Goal: Task Accomplishment & Management: Use online tool/utility

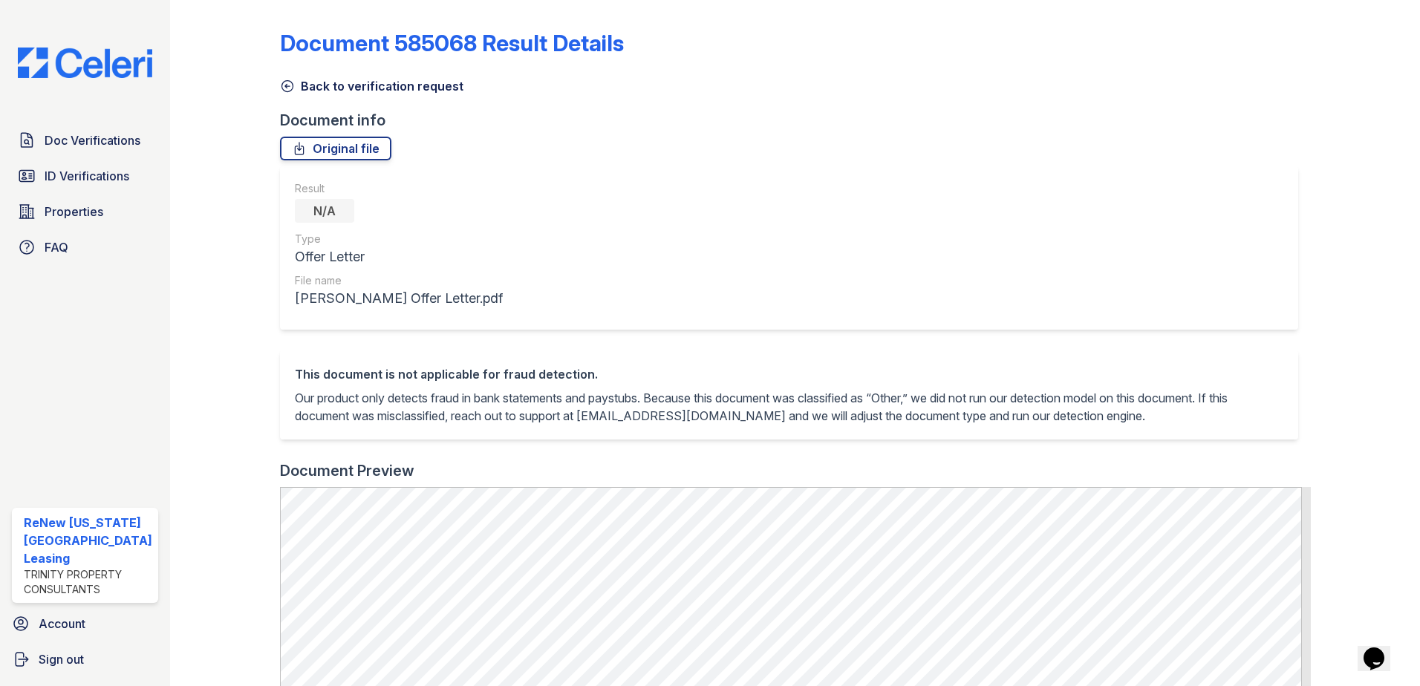
scroll to position [297, 0]
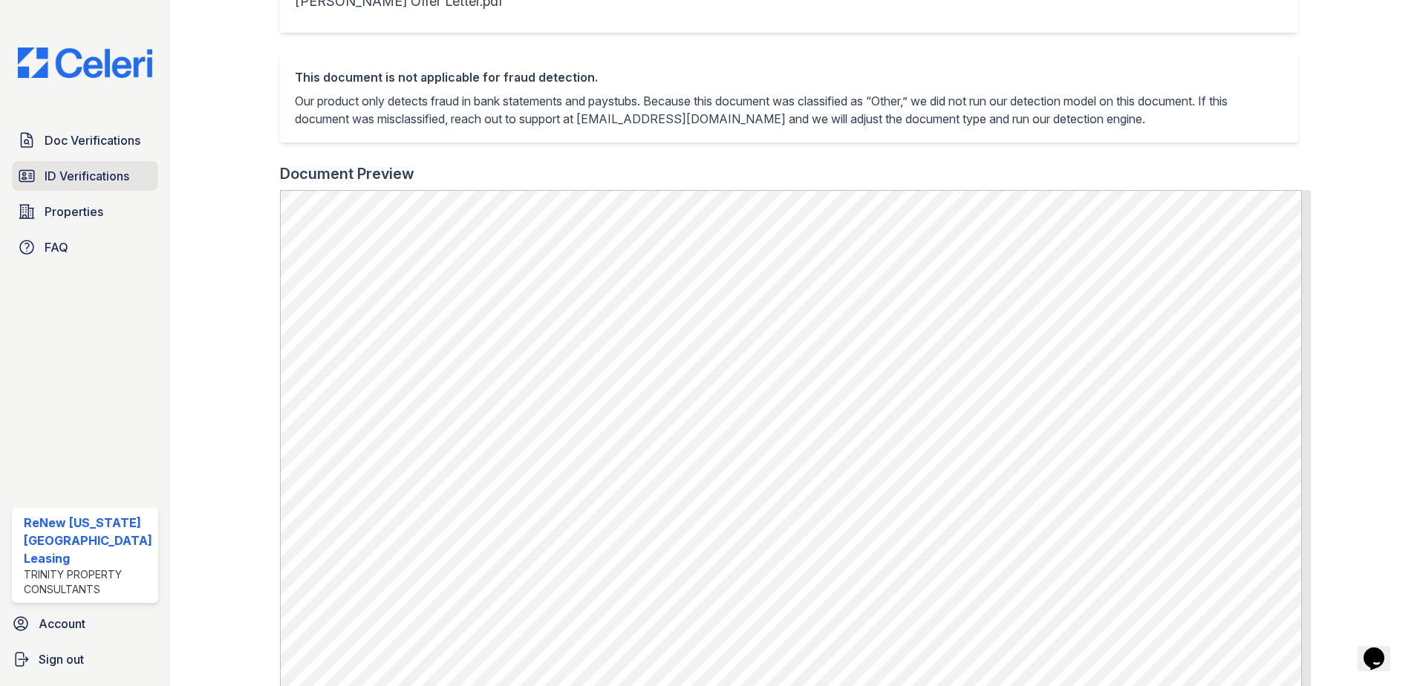
click at [76, 176] on span "ID Verifications" at bounding box center [87, 176] width 85 height 18
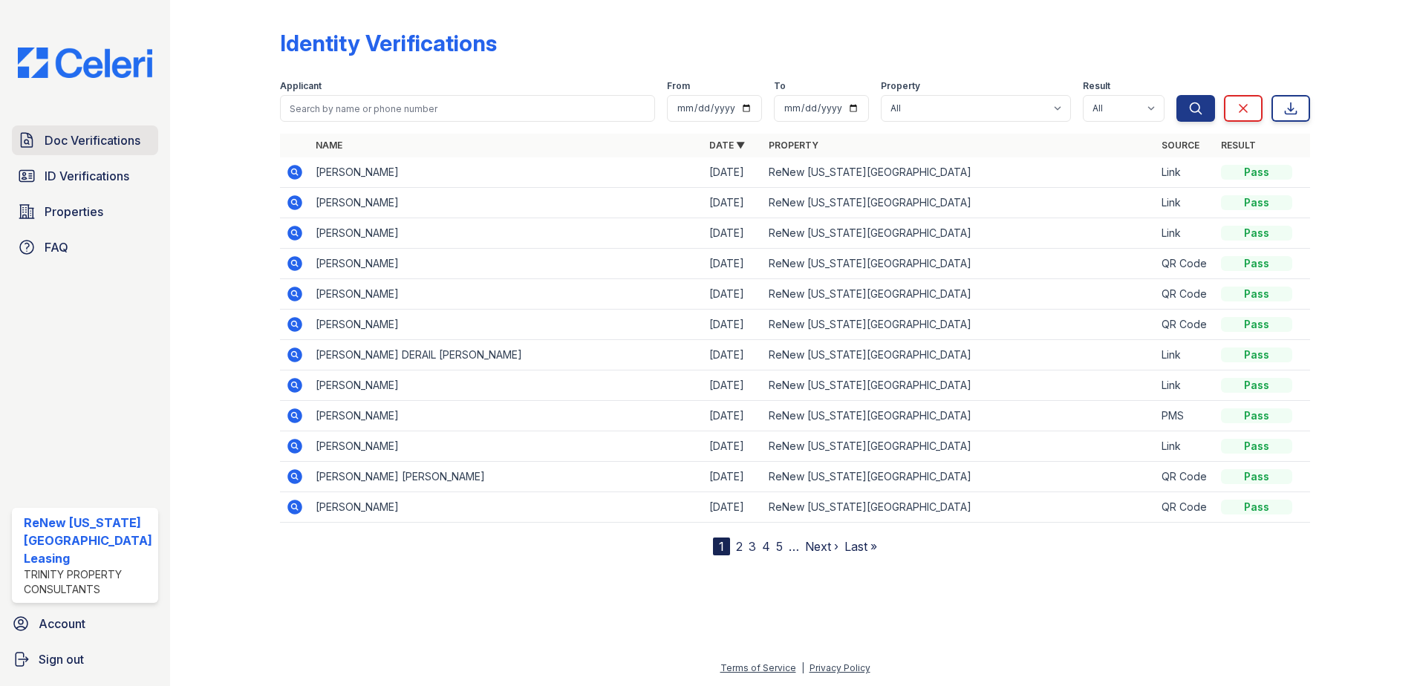
click at [109, 136] on span "Doc Verifications" at bounding box center [93, 140] width 96 height 18
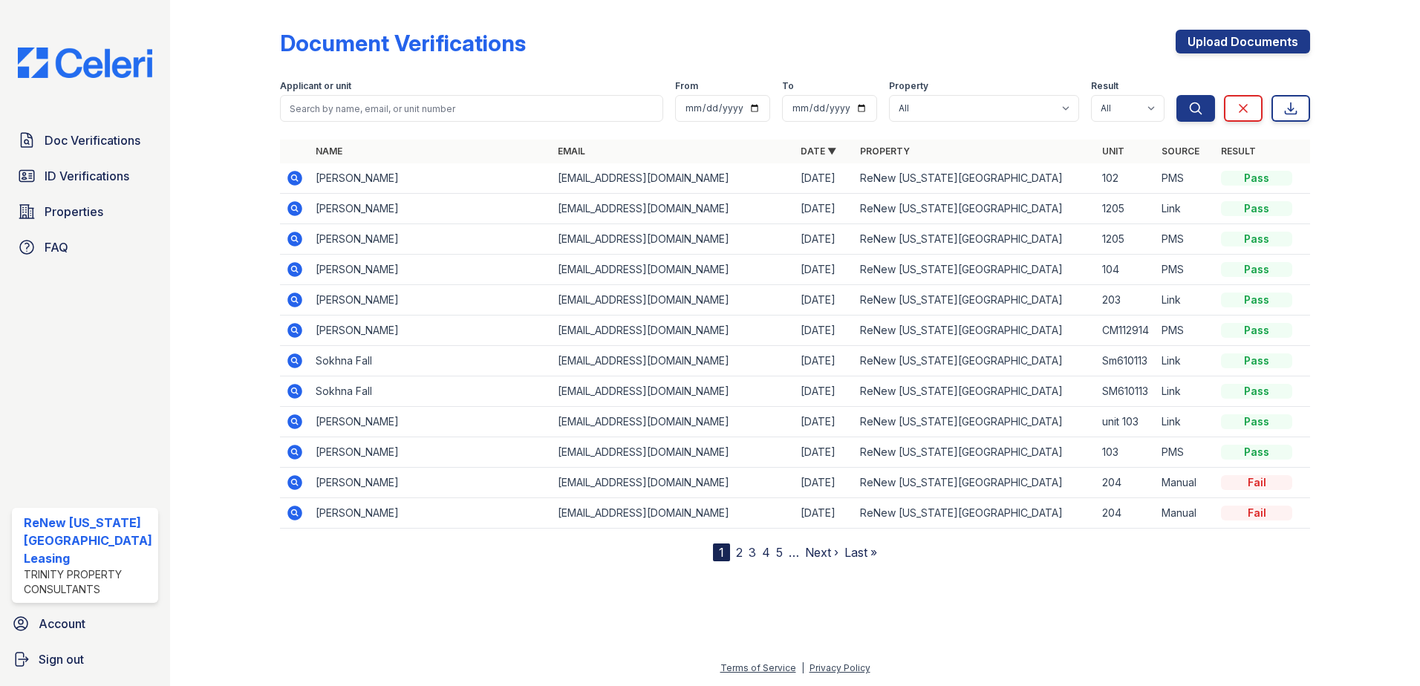
click at [298, 267] on icon at bounding box center [294, 269] width 15 height 15
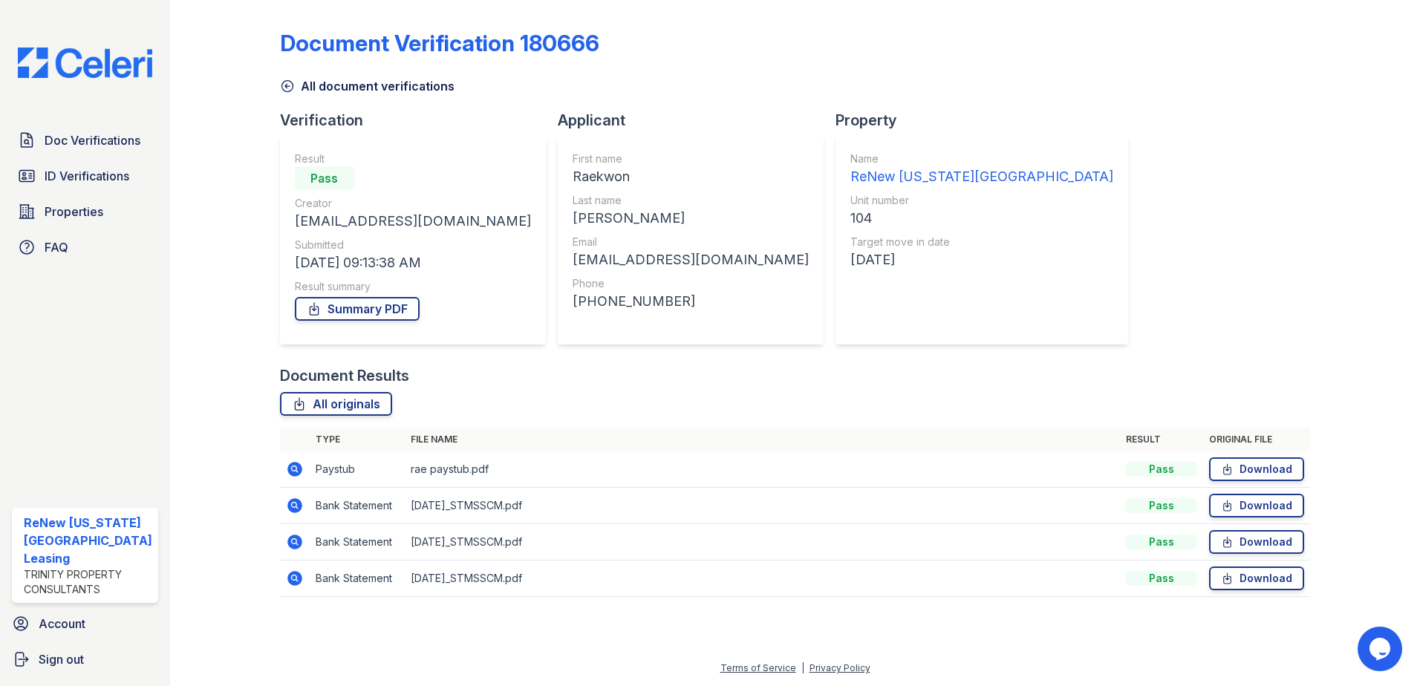
click at [293, 467] on icon at bounding box center [294, 468] width 4 height 4
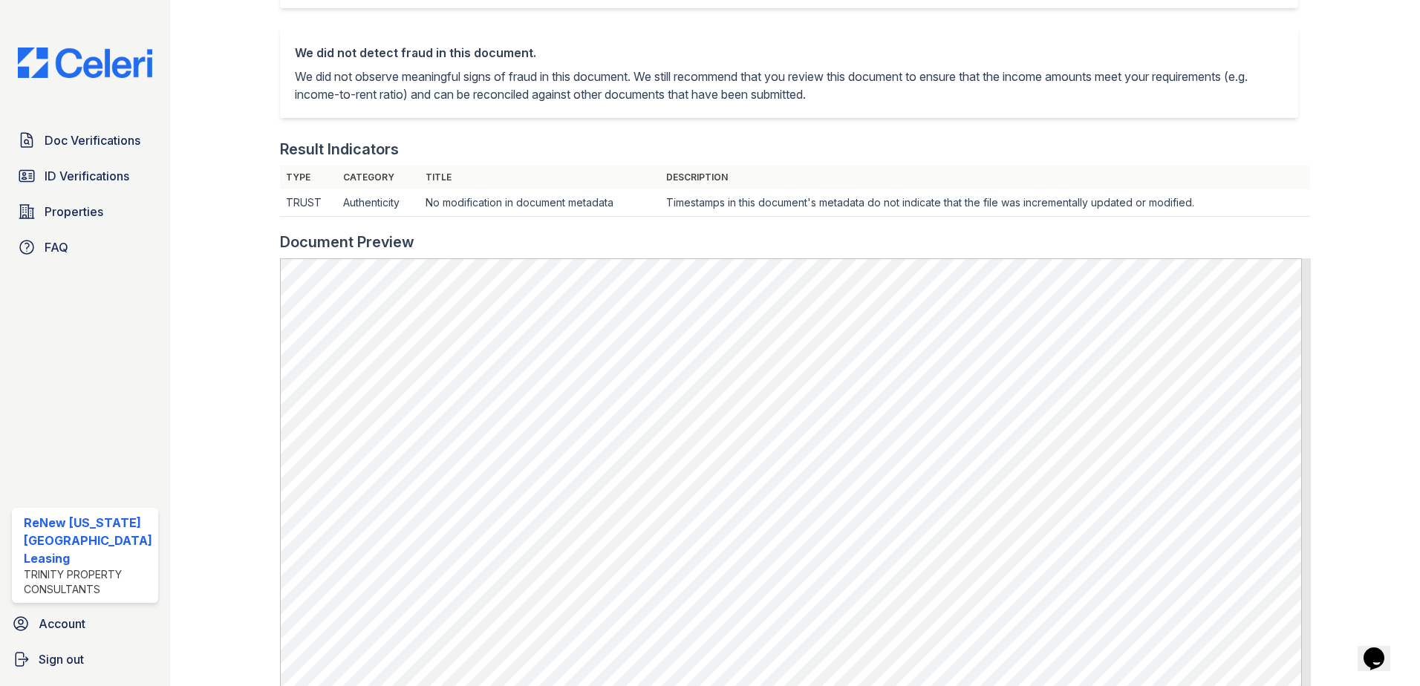
scroll to position [297, 0]
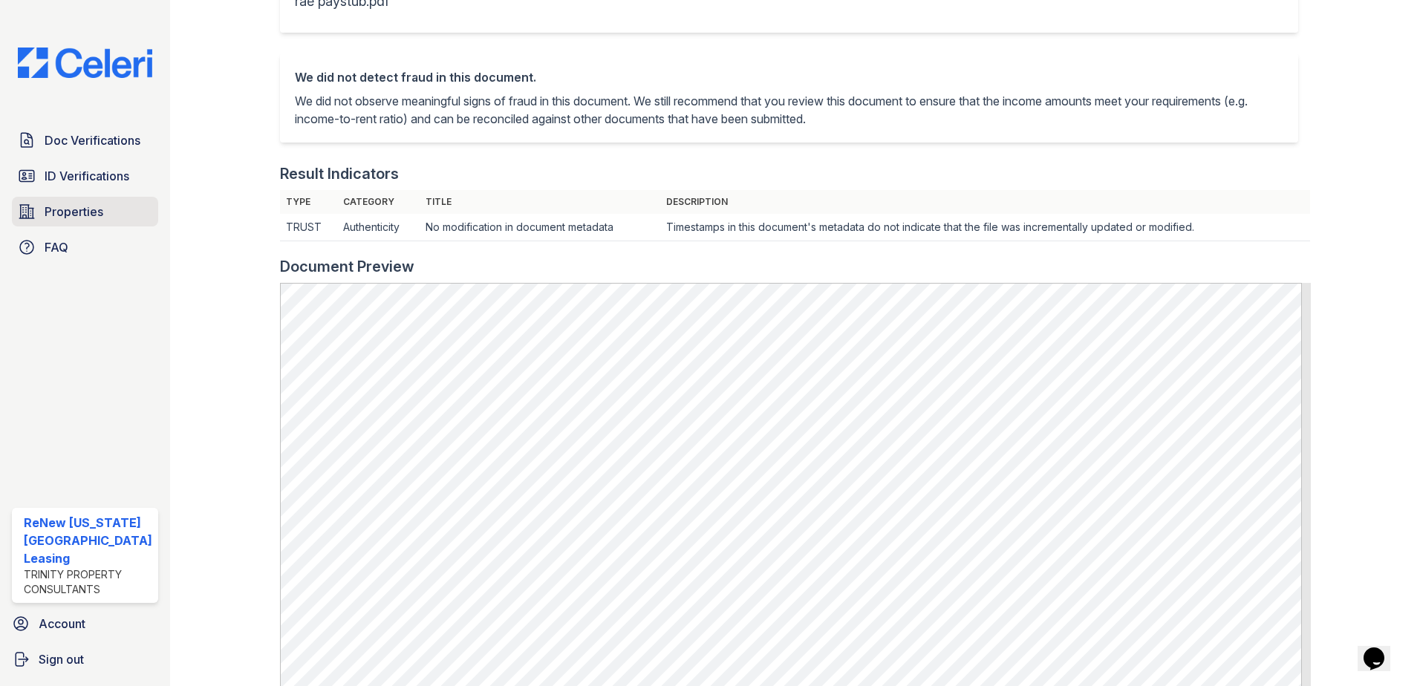
drag, startPoint x: 79, startPoint y: 218, endPoint x: 91, endPoint y: 213, distance: 13.4
click at [79, 218] on span "Properties" at bounding box center [74, 212] width 59 height 18
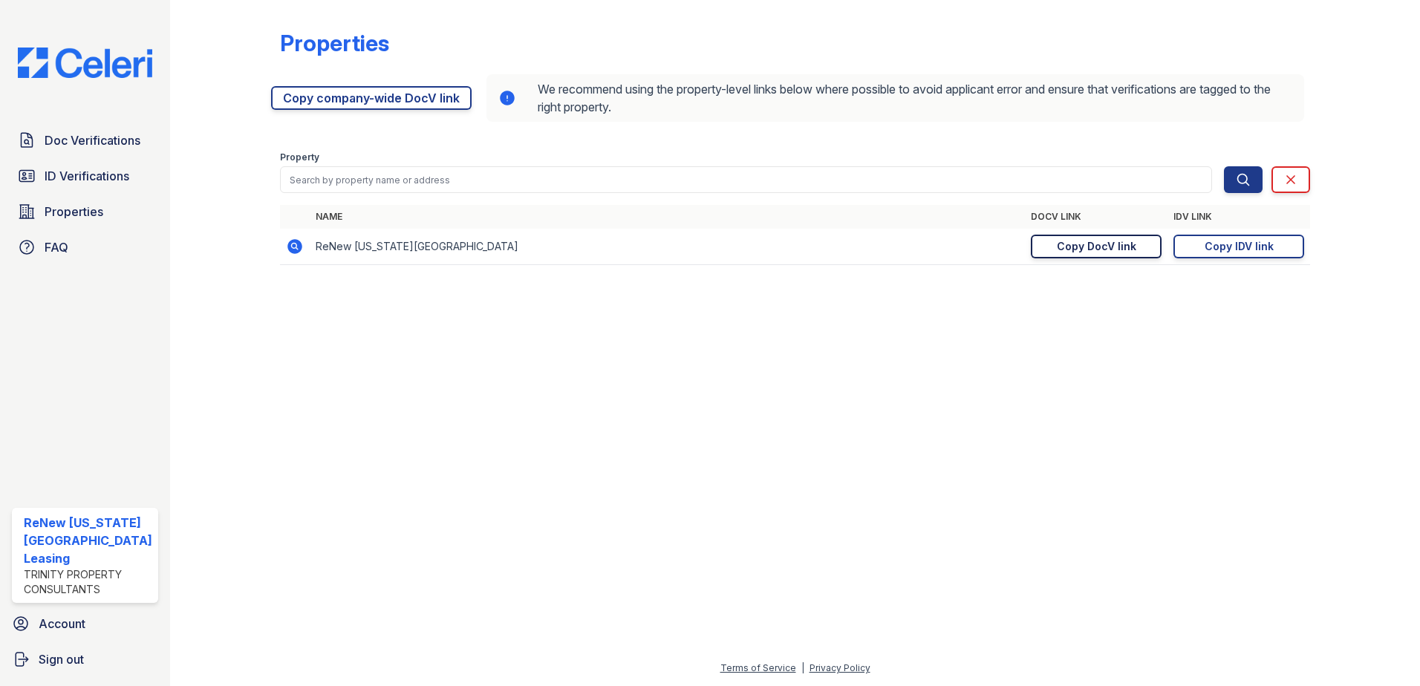
click at [1100, 245] on div "Copy DocV link" at bounding box center [1096, 246] width 79 height 15
